Goal: Navigation & Orientation: Understand site structure

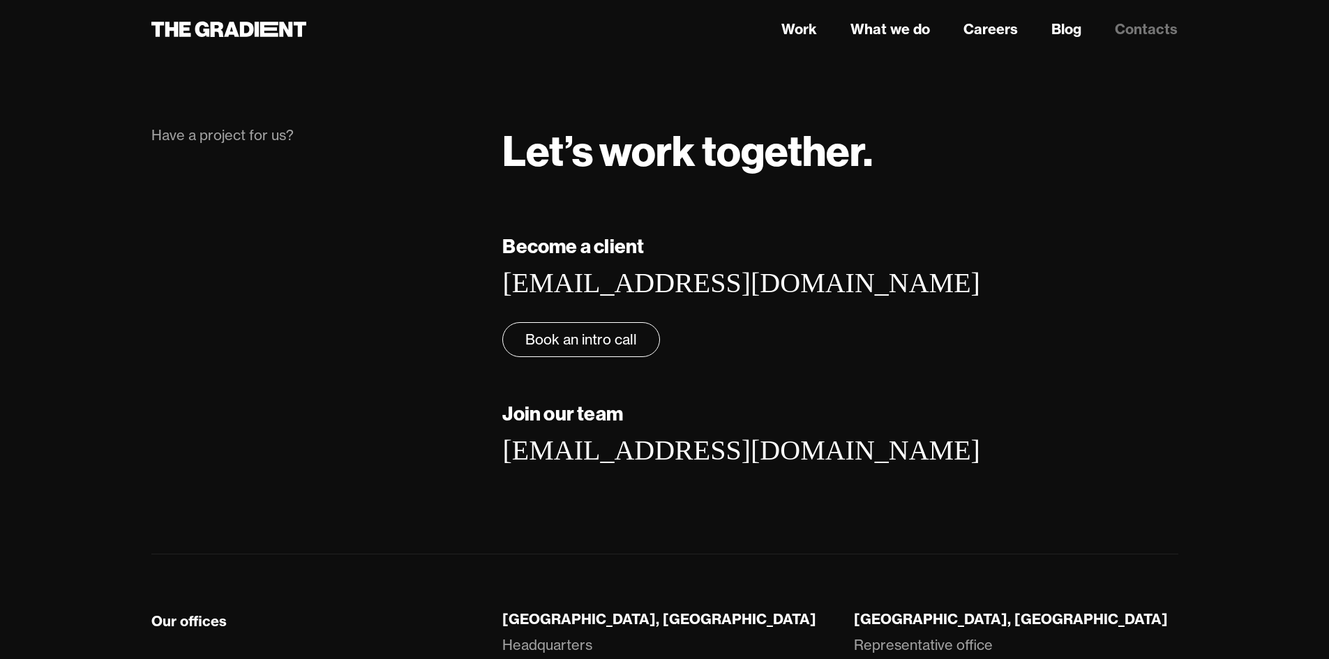
click at [911, 410] on div "Become a client [EMAIL_ADDRESS][DOMAIN_NAME] ‍ Book an intro call Join our team…" at bounding box center [839, 371] width 703 height 278
click at [791, 28] on link "Work" at bounding box center [800, 29] width 36 height 21
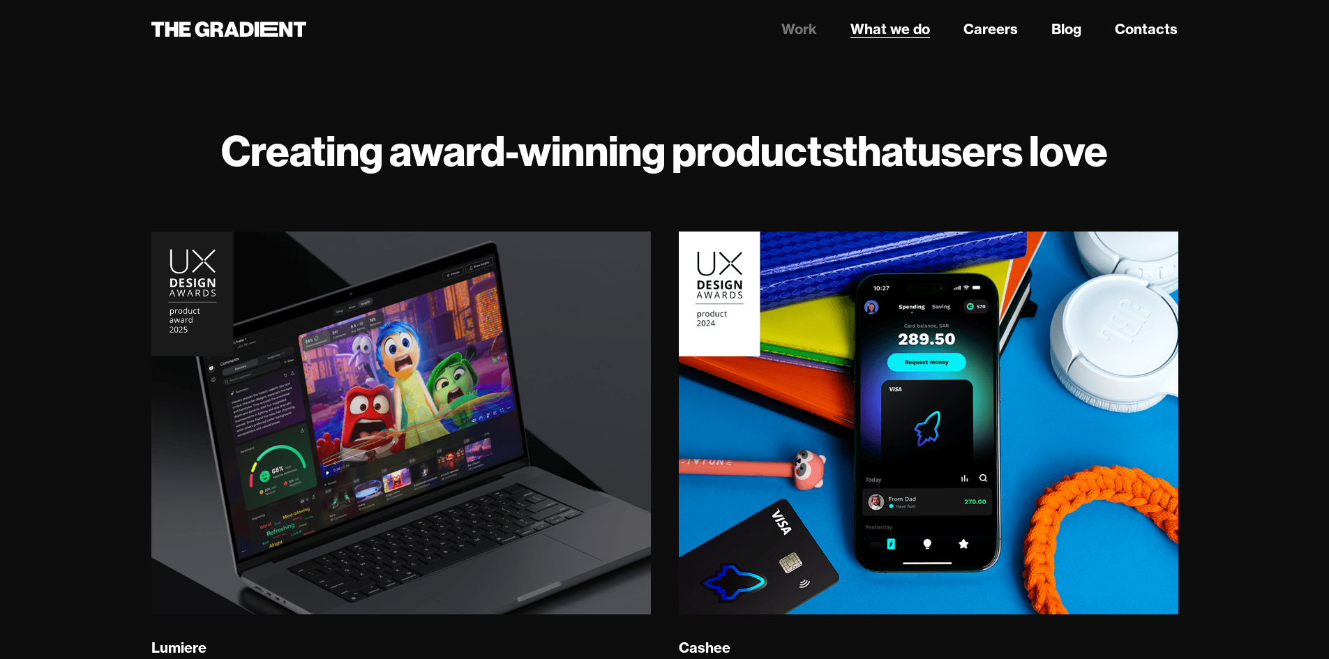
click at [893, 26] on link "What we do" at bounding box center [891, 29] width 80 height 21
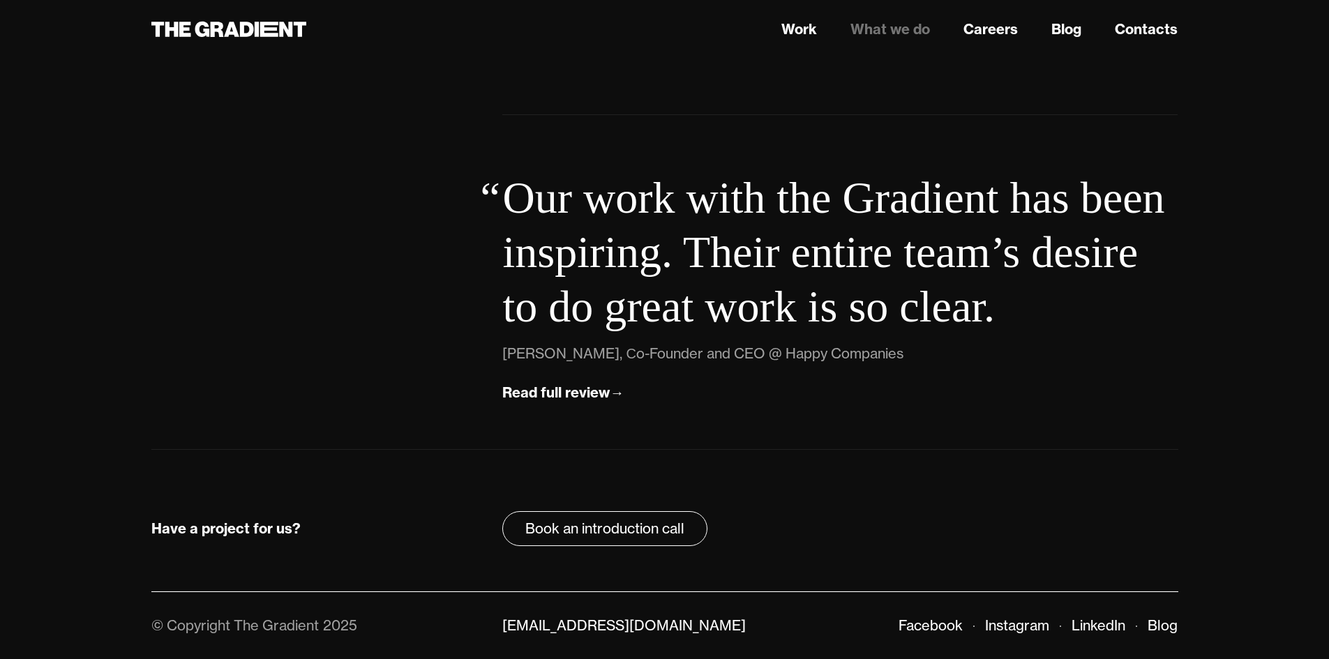
drag, startPoint x: 956, startPoint y: 156, endPoint x: 930, endPoint y: 408, distance: 252.5
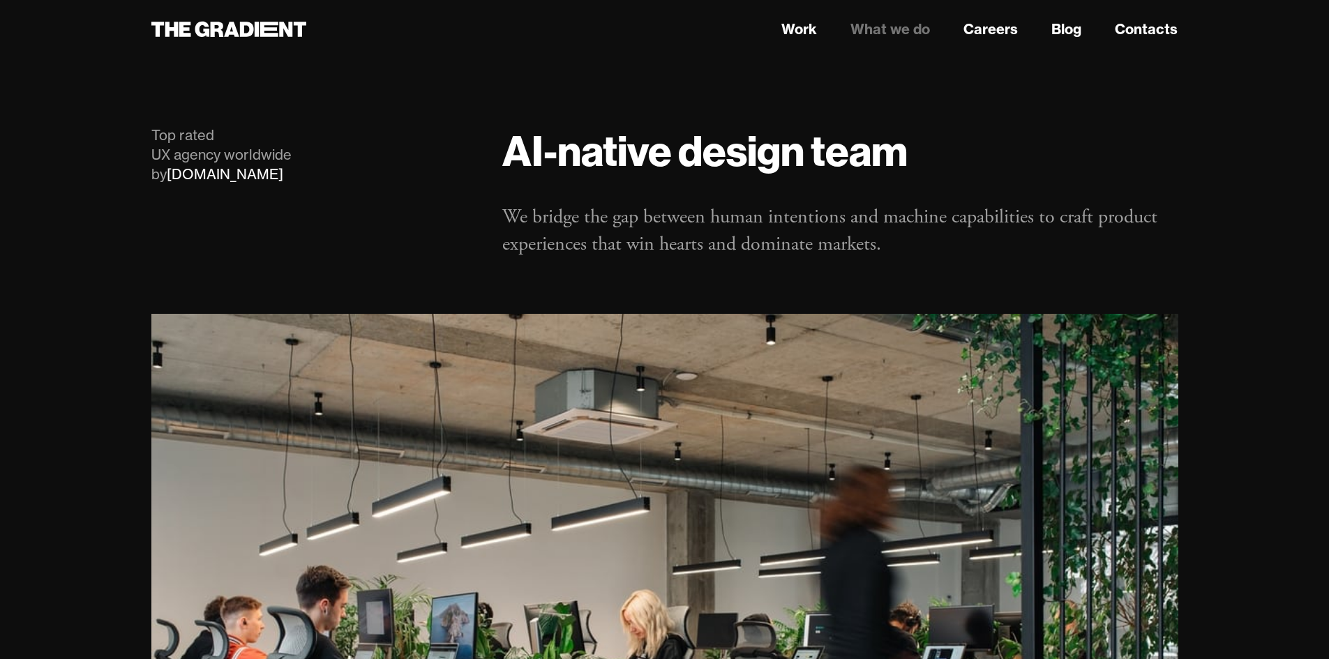
drag, startPoint x: 934, startPoint y: 410, endPoint x: 943, endPoint y: 87, distance: 323.9
click at [985, 31] on link "Careers" at bounding box center [991, 29] width 54 height 21
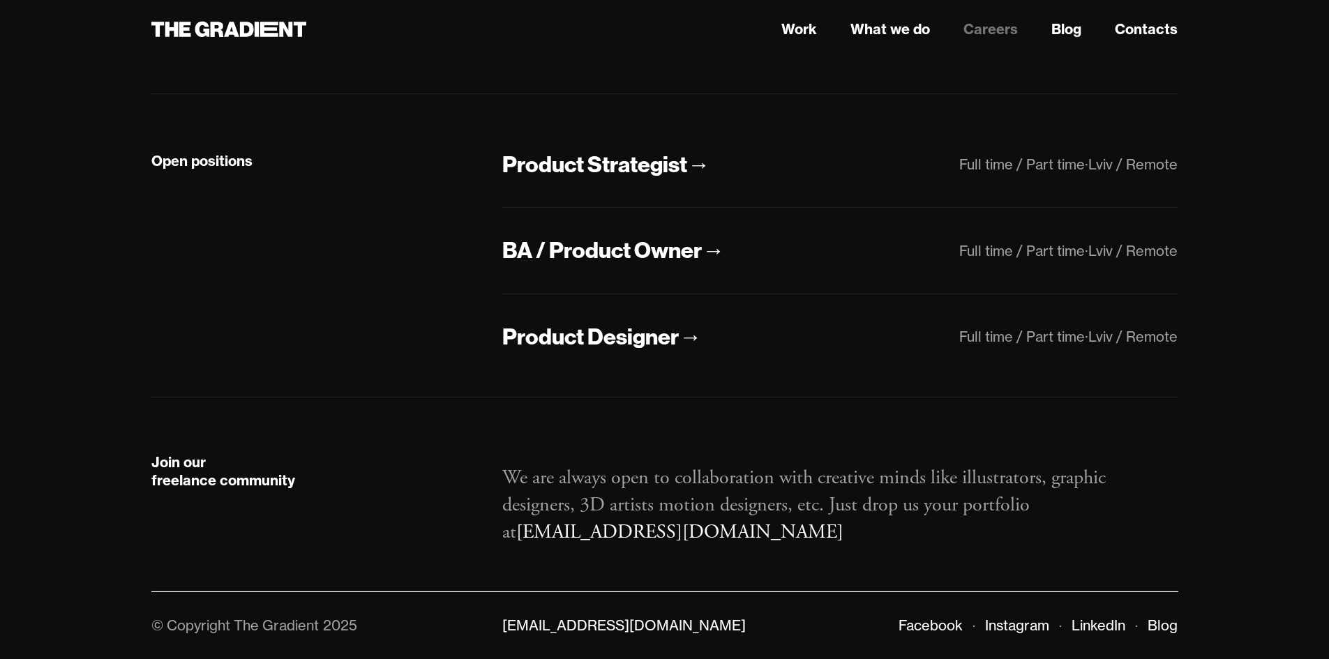
scroll to position [349, 0]
click at [1068, 24] on link "Blog" at bounding box center [1067, 29] width 30 height 21
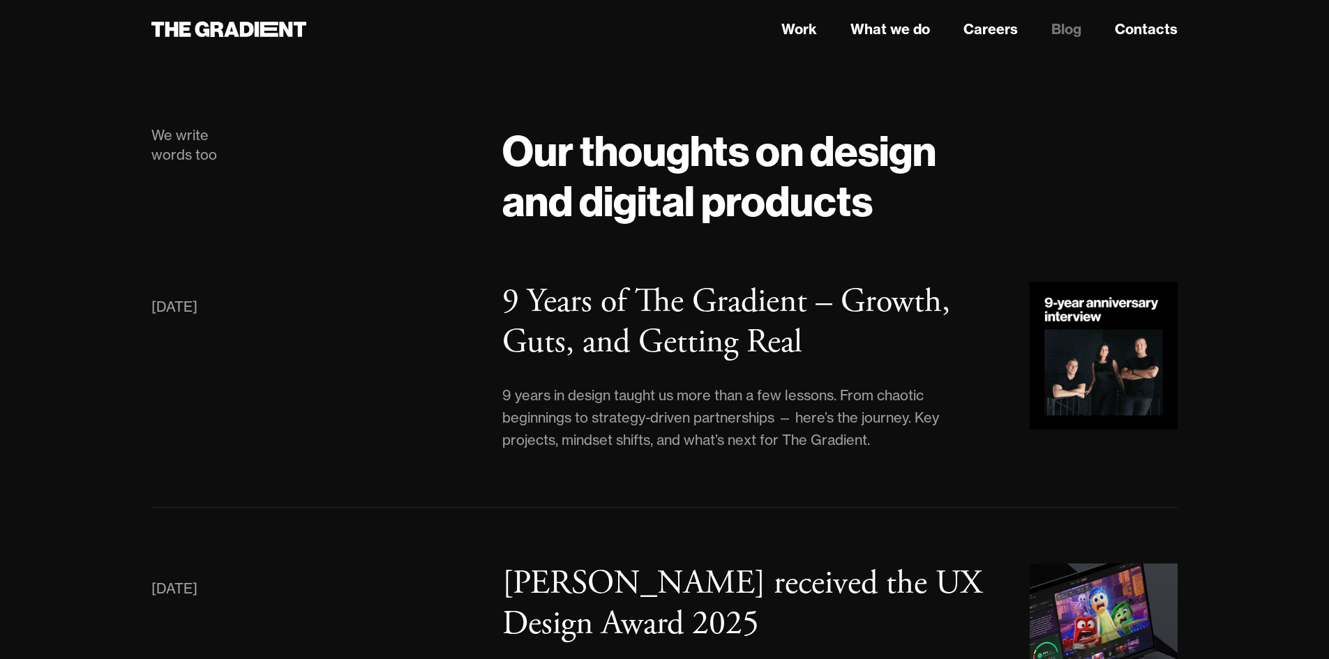
click at [1140, 45] on header "Work What we do Careers Blog Contacts" at bounding box center [664, 29] width 1329 height 59
click at [1147, 20] on link "Contacts" at bounding box center [1146, 29] width 63 height 21
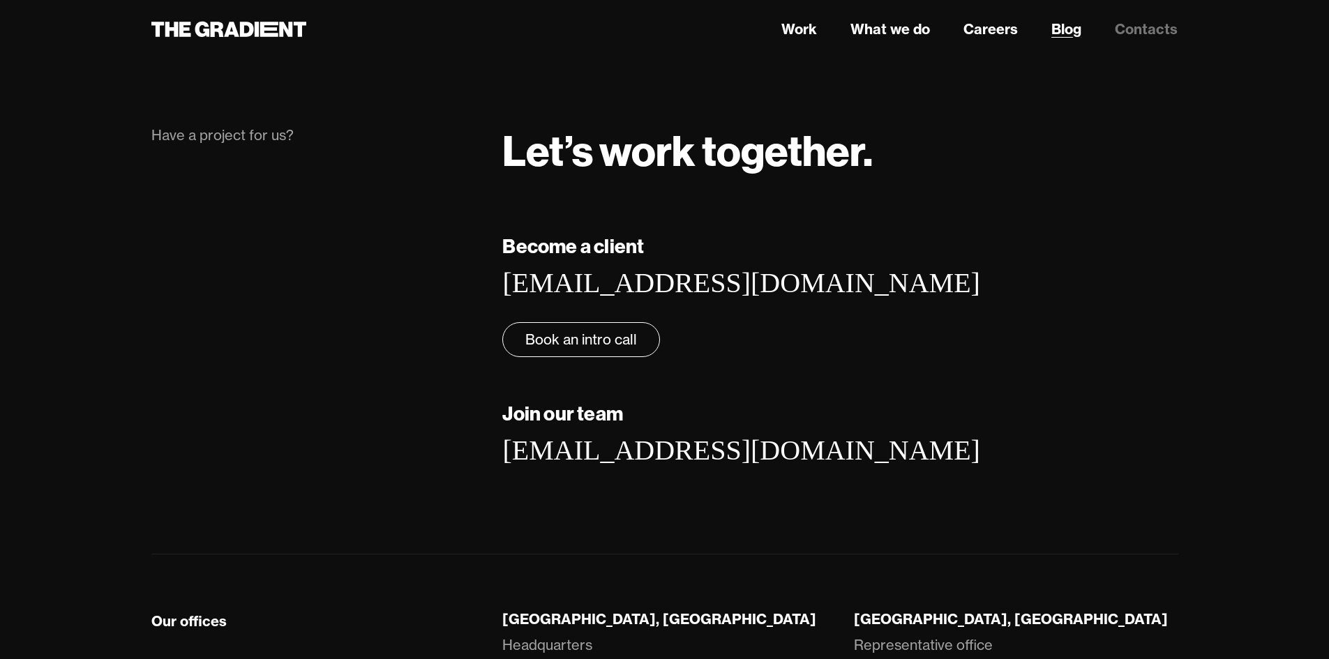
click at [1075, 20] on link "Blog" at bounding box center [1067, 29] width 30 height 21
